Goal: Task Accomplishment & Management: Use online tool/utility

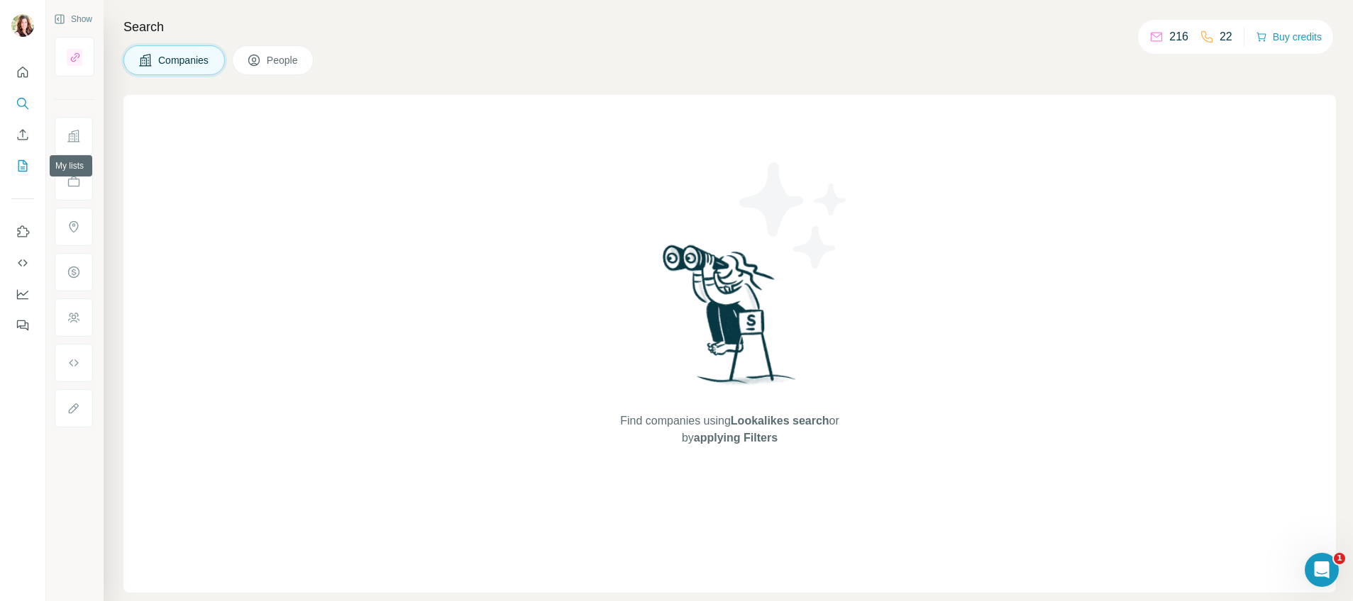
click at [20, 162] on icon "My lists" at bounding box center [23, 166] width 14 height 14
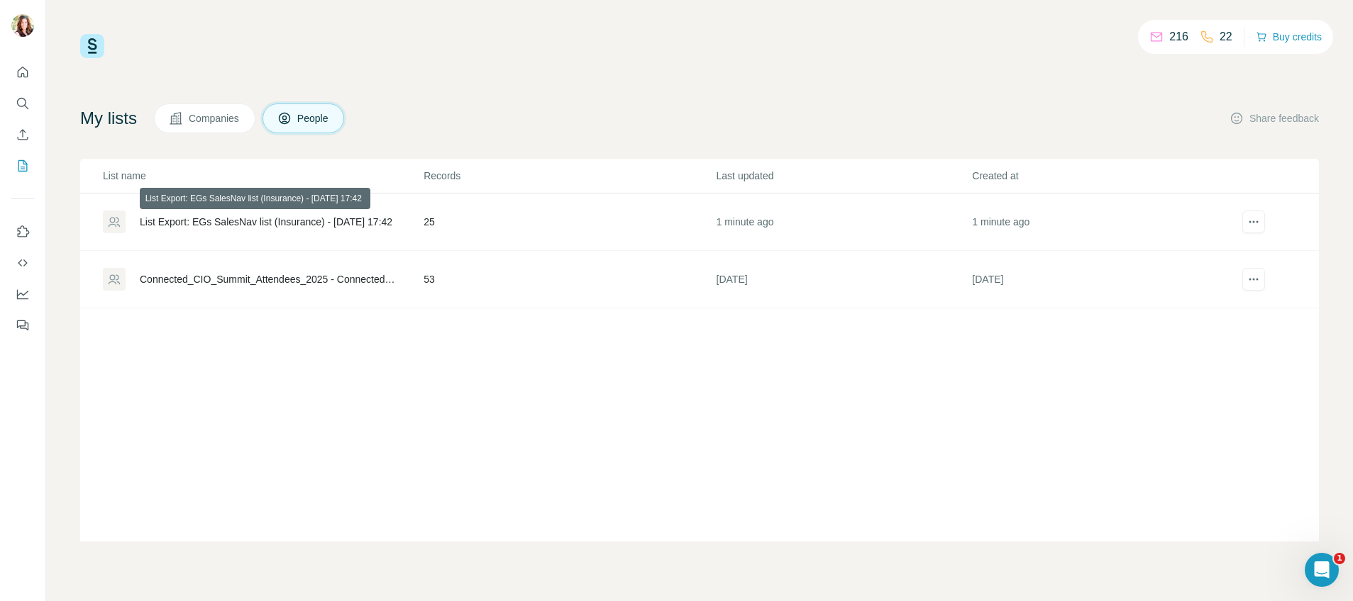
click at [196, 218] on div "List Export: EGs SalesNav list (Insurance) - [DATE] 17:42" at bounding box center [266, 222] width 252 height 14
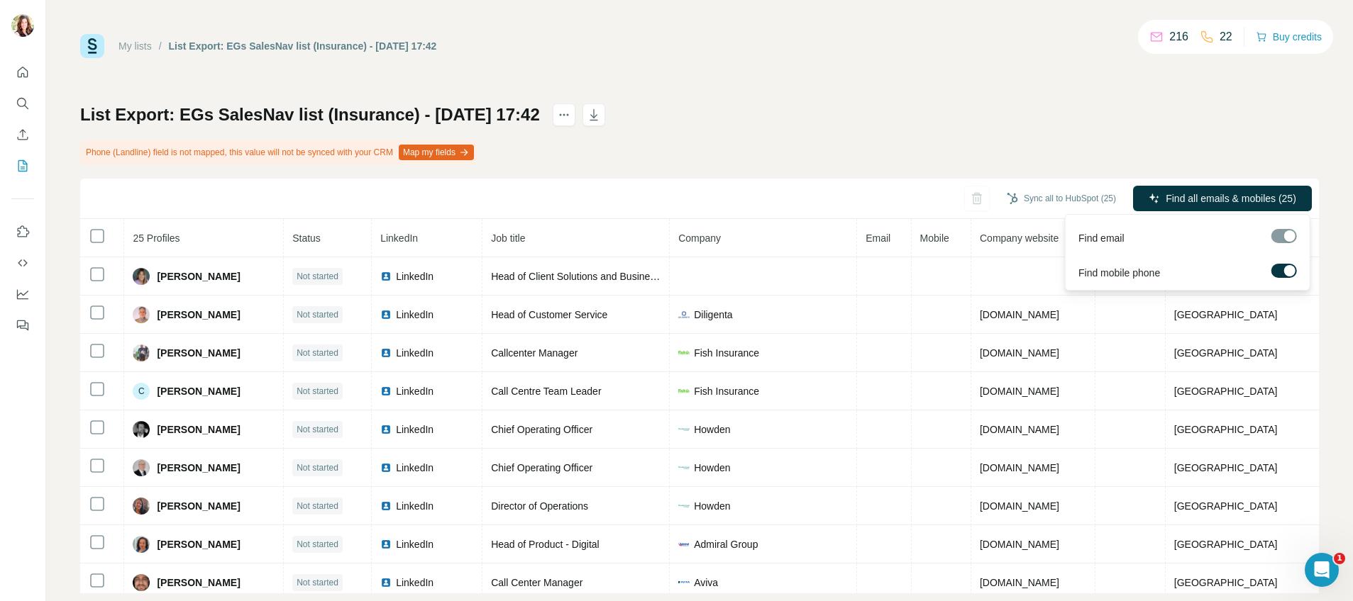
click at [1284, 272] on div at bounding box center [1289, 270] width 11 height 11
click at [1284, 272] on label at bounding box center [1284, 271] width 26 height 14
click at [1284, 272] on div at bounding box center [1289, 270] width 11 height 11
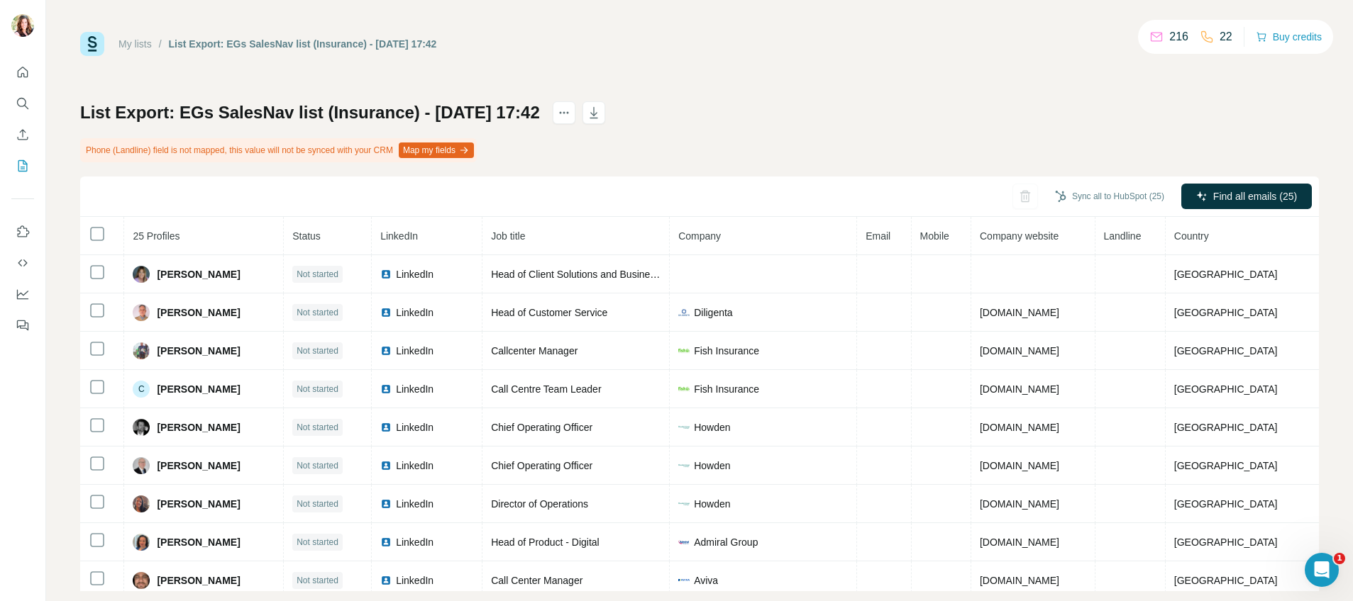
click at [450, 148] on button "Map my fields" at bounding box center [436, 151] width 75 height 16
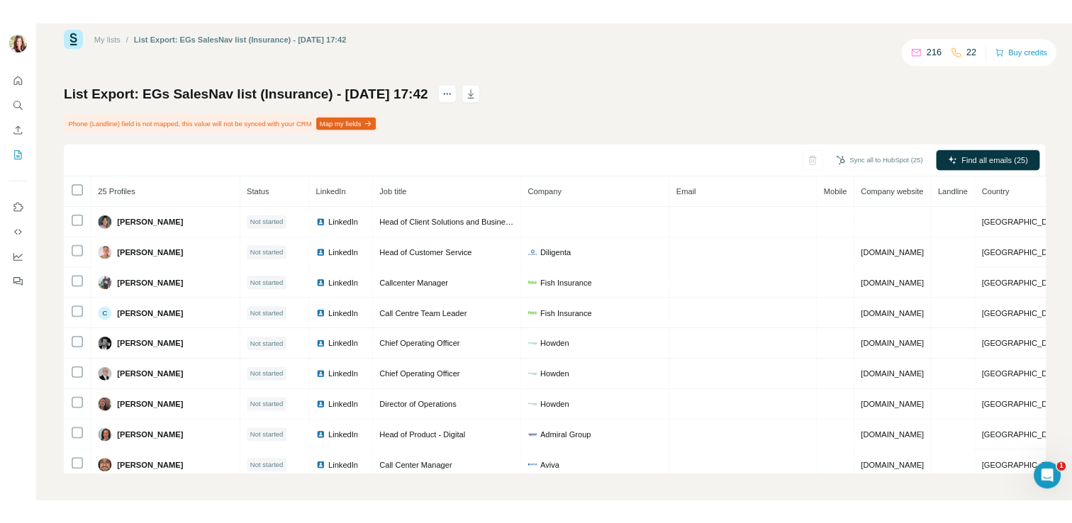
scroll to position [0, 0]
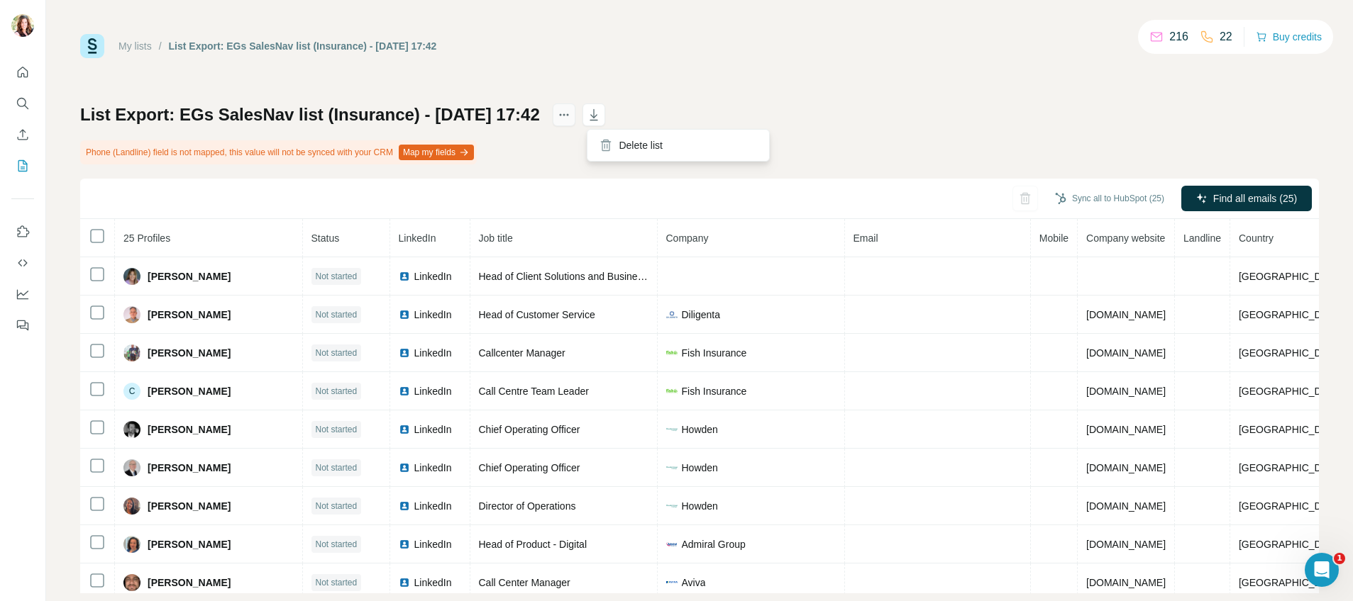
click at [565, 115] on icon "actions" at bounding box center [563, 115] width 2 height 2
drag, startPoint x: 93, startPoint y: 43, endPoint x: 129, endPoint y: 45, distance: 36.2
click at [93, 43] on img at bounding box center [92, 46] width 24 height 24
click at [138, 45] on link "My lists" at bounding box center [134, 45] width 33 height 11
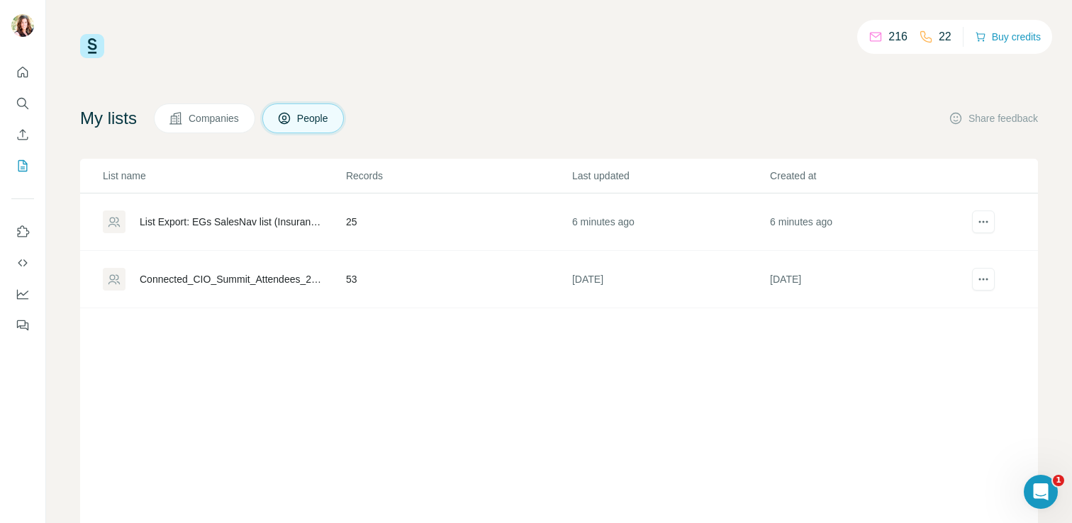
click at [262, 217] on div "List Export: EGs SalesNav list (Insurance) - [DATE] 17:42" at bounding box center [231, 222] width 182 height 14
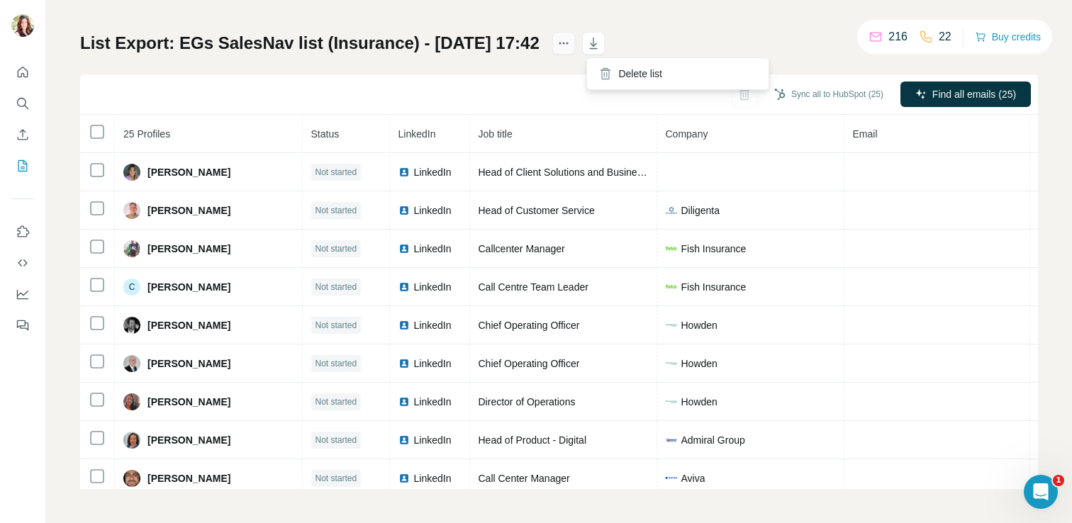
click at [571, 49] on icon "actions" at bounding box center [564, 43] width 14 height 14
click at [565, 43] on icon "actions" at bounding box center [563, 44] width 2 height 2
click at [682, 23] on div "My lists / List Export: EGs SalesNav list (Insurance) - [DATE] 17:42 216 22 Buy…" at bounding box center [559, 225] width 958 height 527
click at [571, 43] on icon "actions" at bounding box center [564, 43] width 14 height 14
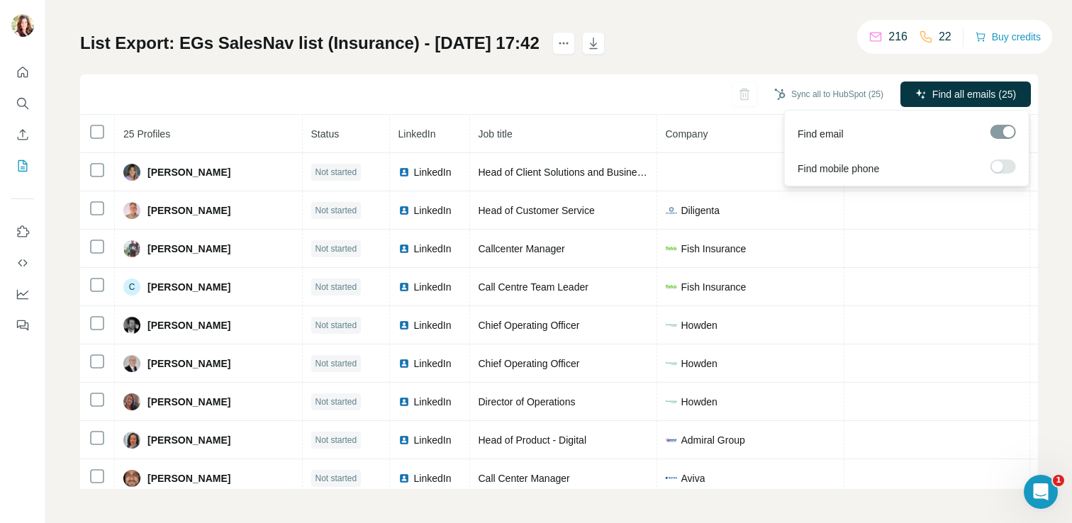
click at [994, 133] on div at bounding box center [1004, 132] width 26 height 14
click at [935, 98] on span "Find all emails (25)" at bounding box center [975, 94] width 84 height 14
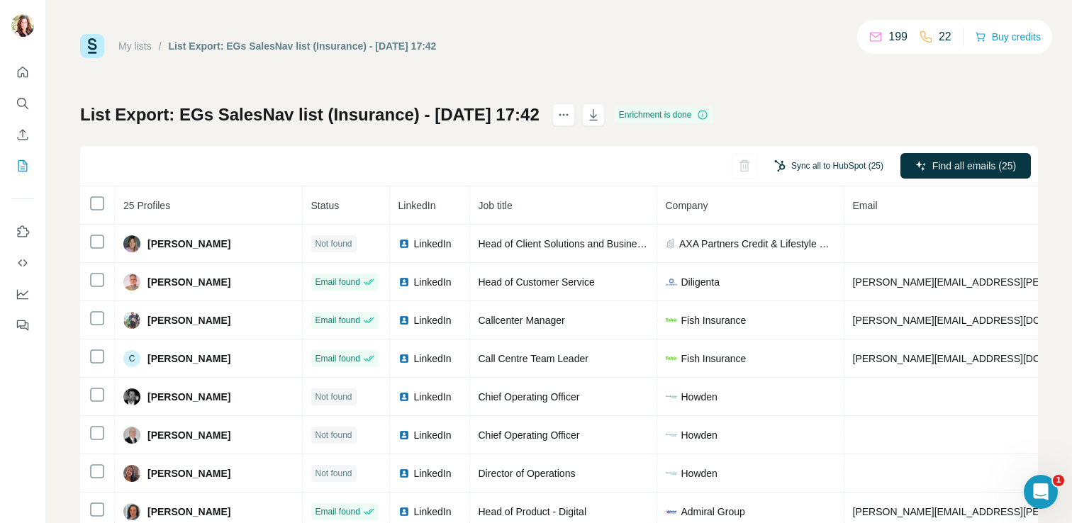
click at [802, 161] on button "Sync all to HubSpot (25)" at bounding box center [829, 165] width 129 height 21
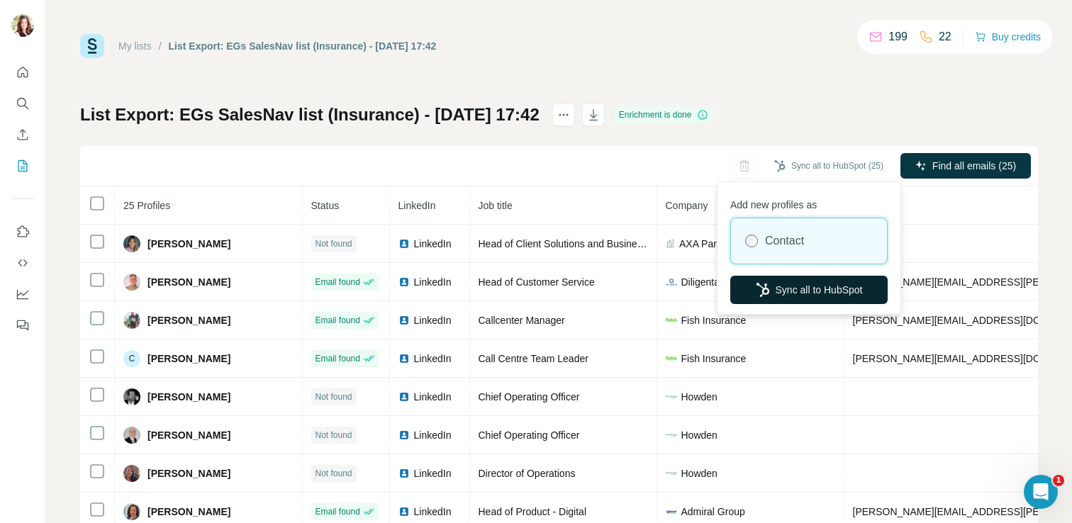
click at [809, 286] on button "Sync all to HubSpot" at bounding box center [809, 290] width 157 height 28
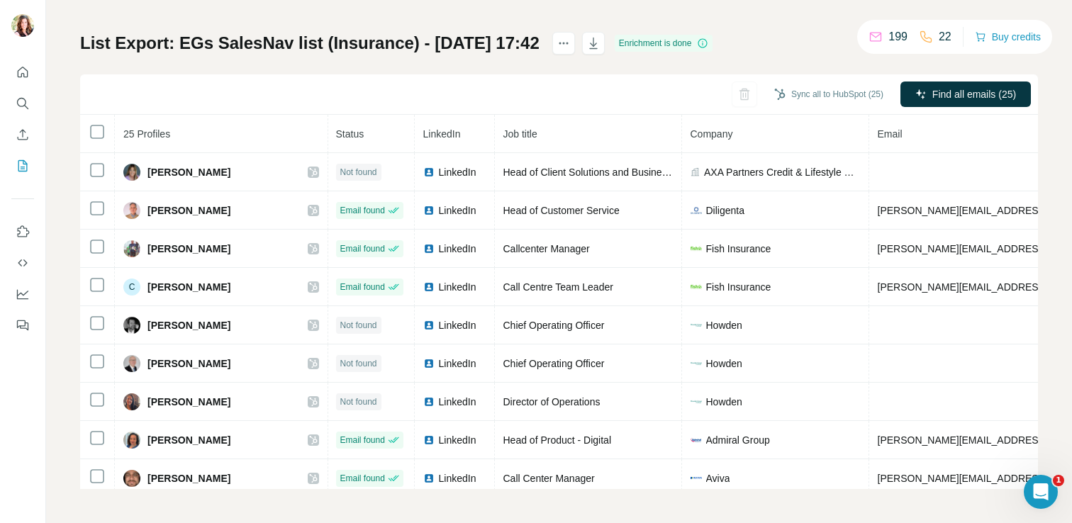
scroll to position [60, 0]
